Goal: Task Accomplishment & Management: Use online tool/utility

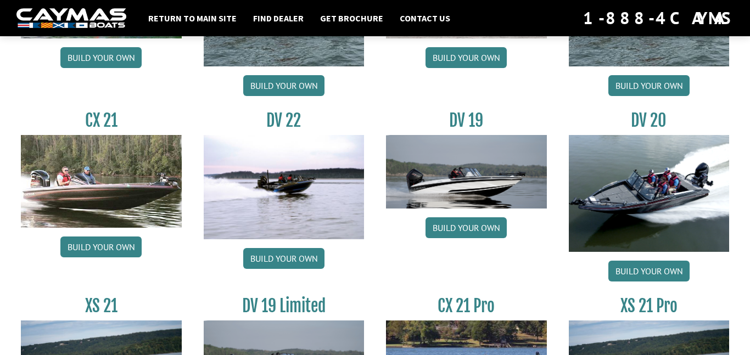
scroll to position [1244, 0]
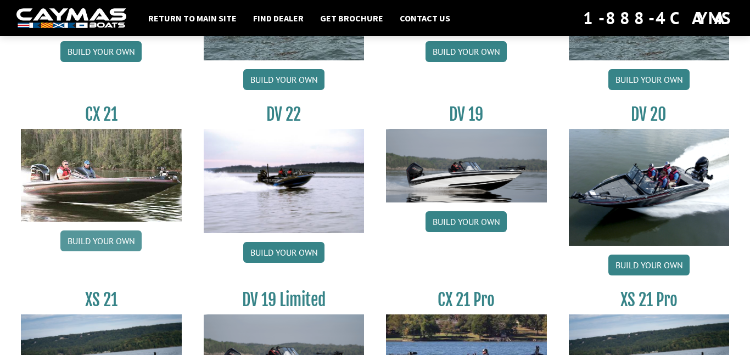
click at [93, 237] on link "Build your own" at bounding box center [100, 240] width 81 height 21
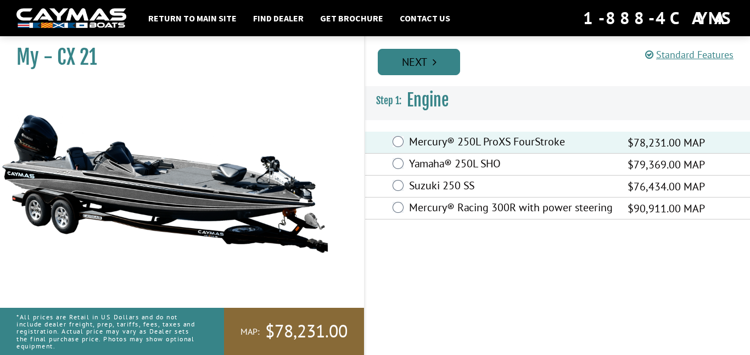
click at [415, 55] on link "Next" at bounding box center [419, 62] width 82 height 26
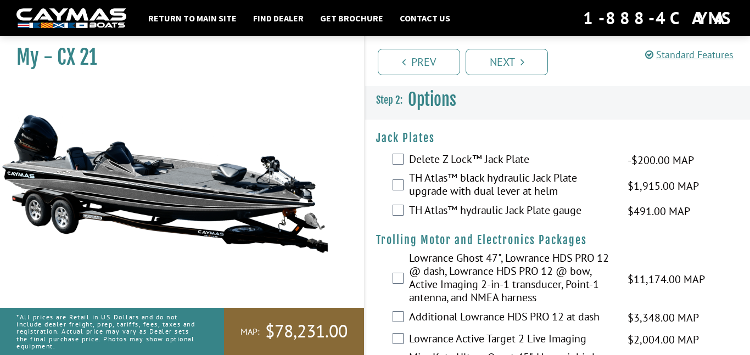
click at [487, 180] on label "TH Atlas™ black hydraulic Jack Plate upgrade with dual lever at helm" at bounding box center [511, 185] width 205 height 29
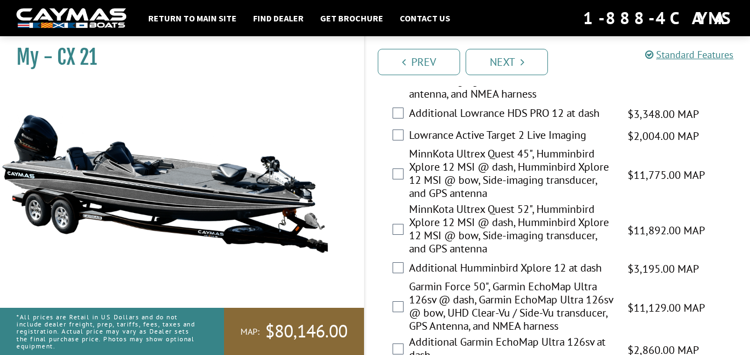
scroll to position [210, 0]
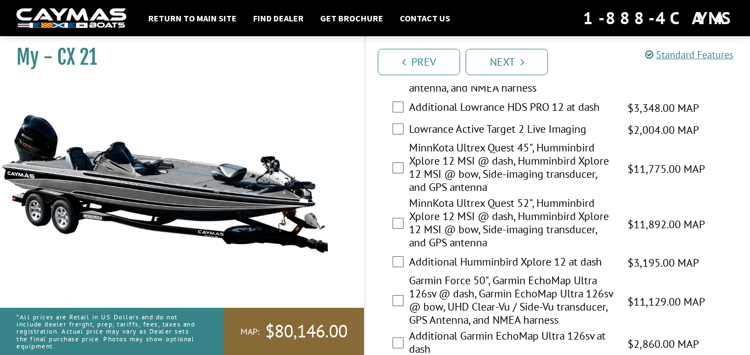
click at [455, 161] on label "MinnKota Ultrex Quest 45", Humminbird Xplore 12 MSI @ dash, Humminbird Xplore 1…" at bounding box center [511, 168] width 205 height 55
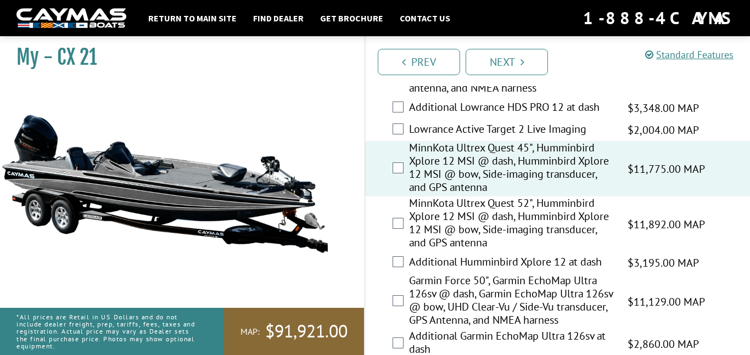
click at [455, 161] on label "MinnKota Ultrex Quest 45", Humminbird Xplore 12 MSI @ dash, Humminbird Xplore 1…" at bounding box center [511, 168] width 205 height 55
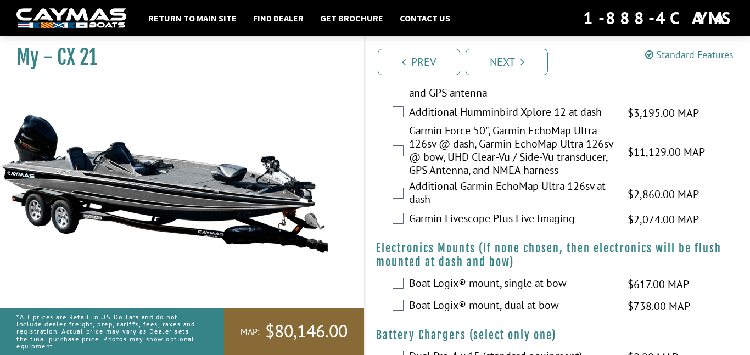
scroll to position [277, 0]
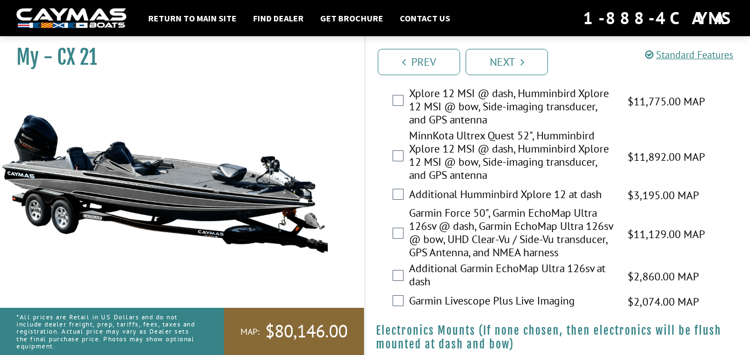
click at [476, 133] on label "MinnKota Ultrex Quest 52", Humminbird Xplore 12 MSI @ dash, Humminbird Xplore 1…" at bounding box center [511, 156] width 205 height 55
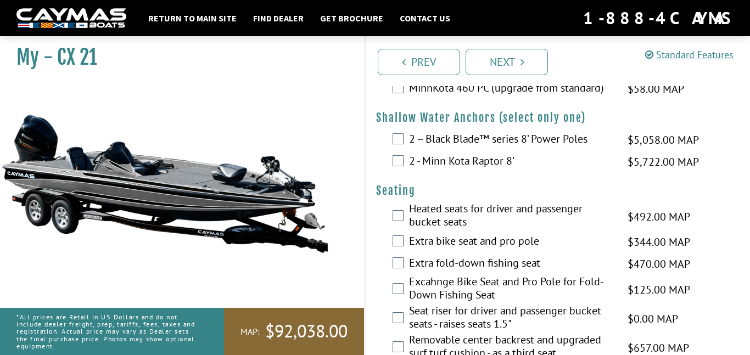
scroll to position [648, 0]
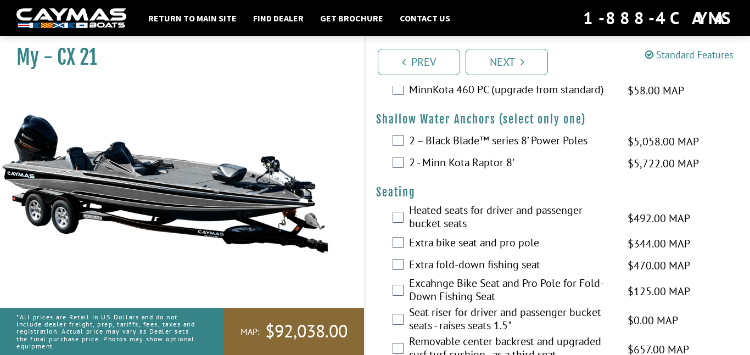
click at [497, 172] on label "2 - Minn Kota Raptor 8'" at bounding box center [511, 164] width 205 height 16
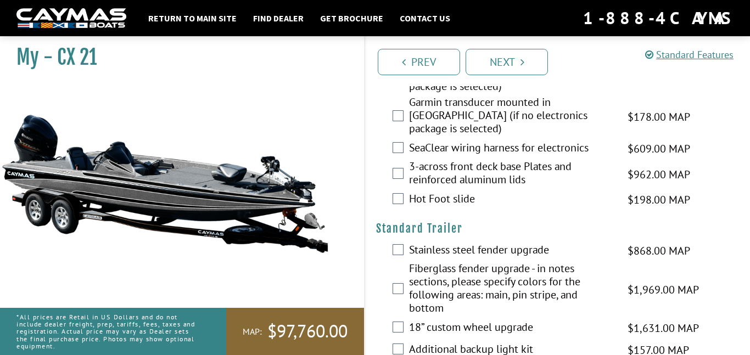
scroll to position [1635, 0]
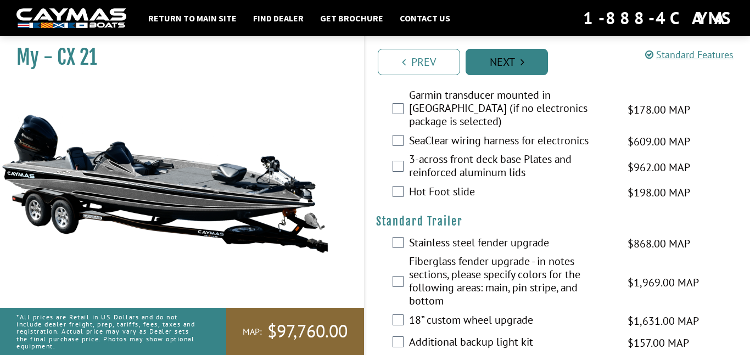
click at [498, 60] on link "Next" at bounding box center [506, 62] width 82 height 26
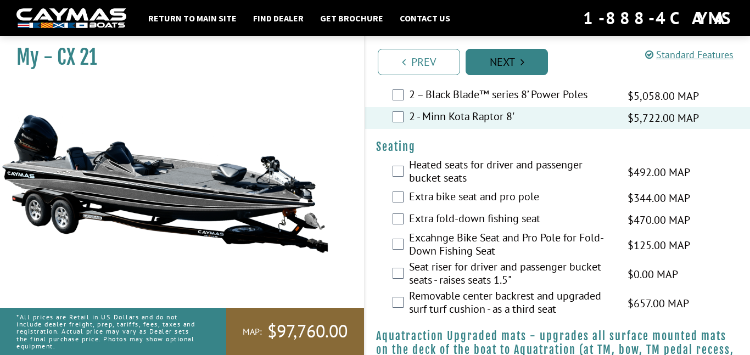
scroll to position [609, 0]
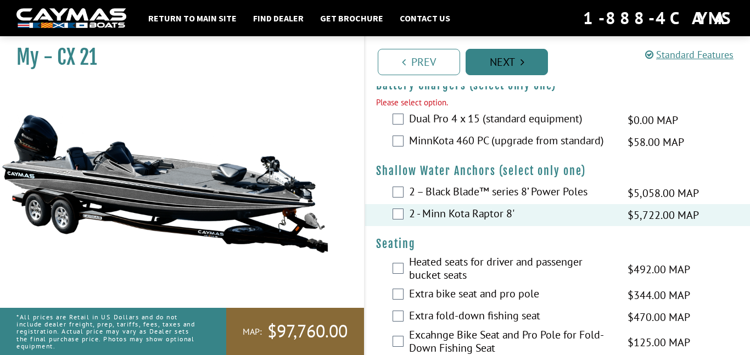
click at [496, 68] on link "Next" at bounding box center [506, 62] width 82 height 26
click at [512, 128] on label "Dual Pro 4 x 15 (standard equipment)" at bounding box center [511, 120] width 205 height 16
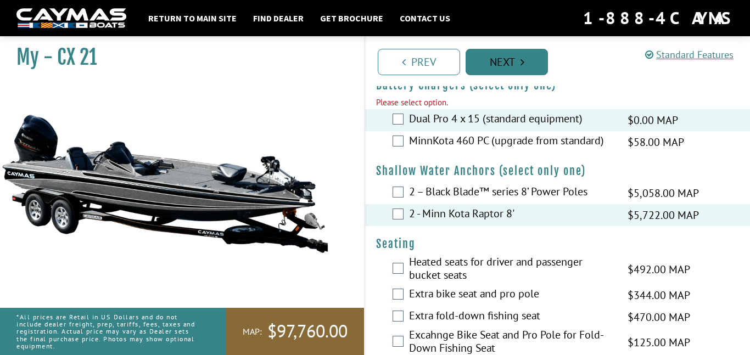
click at [508, 69] on link "Next" at bounding box center [506, 62] width 82 height 26
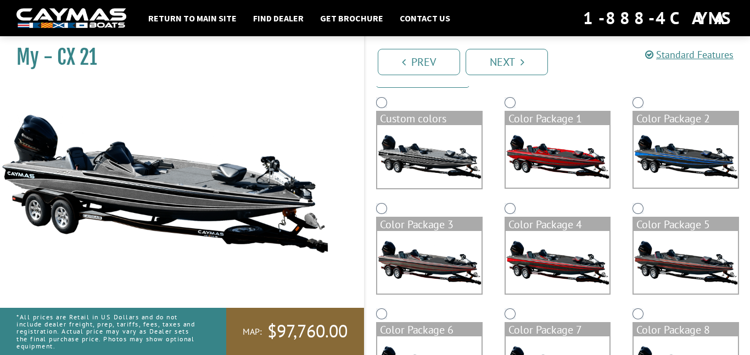
scroll to position [88, 0]
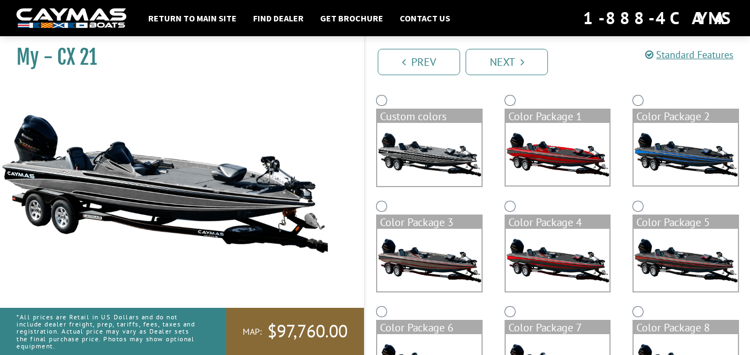
click at [457, 261] on img at bounding box center [429, 260] width 104 height 63
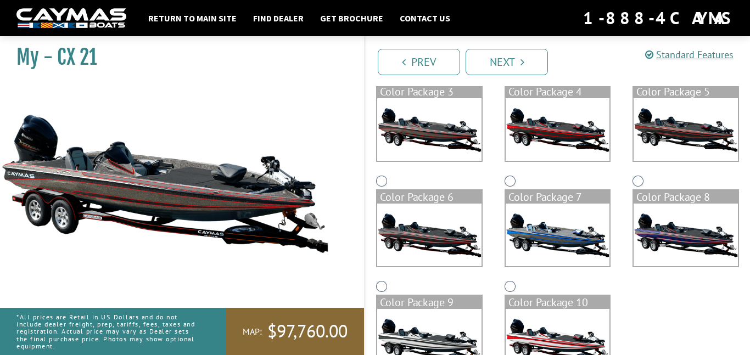
scroll to position [257, 0]
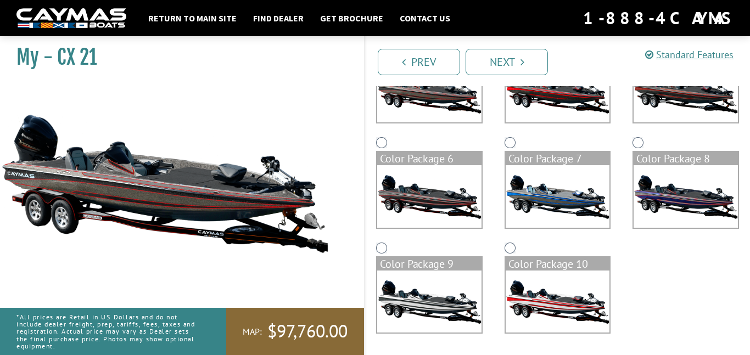
click at [453, 188] on img at bounding box center [429, 196] width 104 height 63
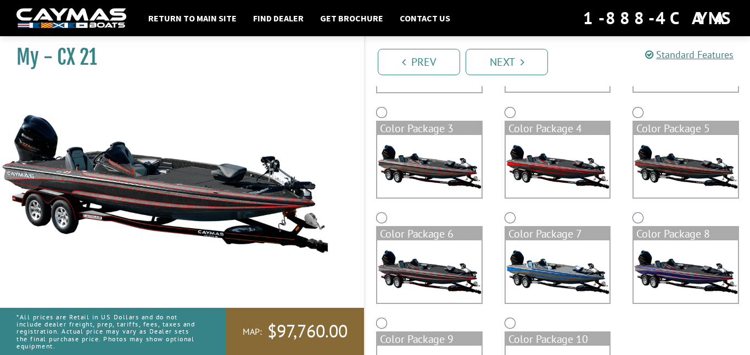
scroll to position [177, 0]
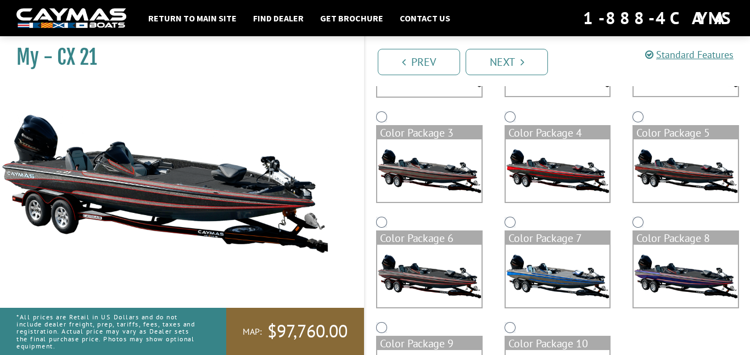
click at [438, 175] on img at bounding box center [429, 170] width 104 height 63
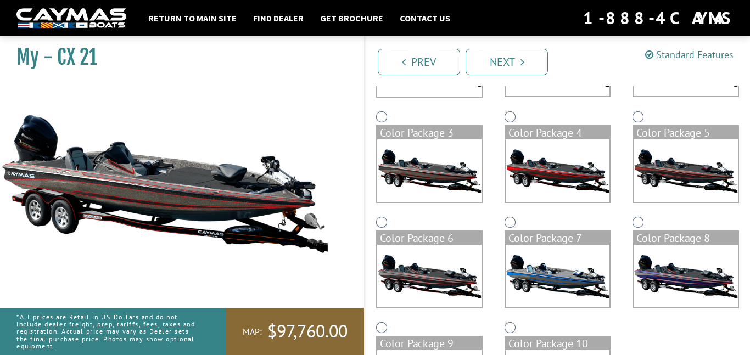
click at [437, 280] on img at bounding box center [429, 276] width 104 height 63
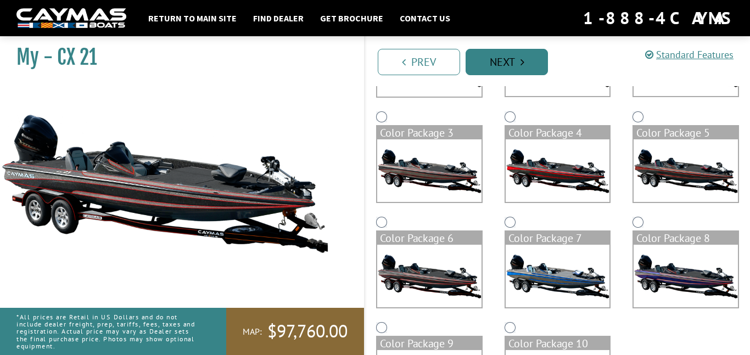
click at [510, 55] on link "Next" at bounding box center [506, 62] width 82 height 26
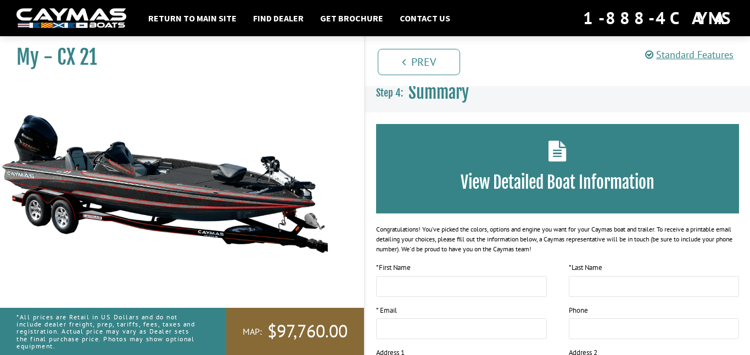
scroll to position [0, 0]
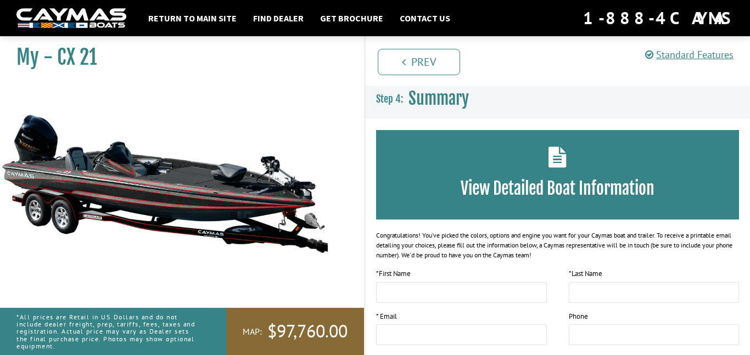
click at [55, 15] on img at bounding box center [71, 18] width 110 height 20
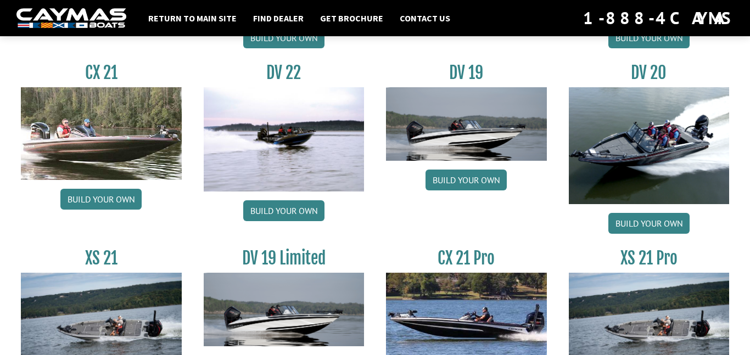
scroll to position [1390, 0]
